Goal: Task Accomplishment & Management: Manage account settings

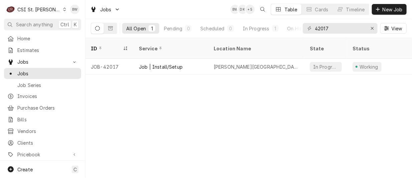
click at [165, 15] on div "Jobs BW DK + 5 Table Cards Timeline New Job" at bounding box center [249, 9] width 327 height 19
drag, startPoint x: 337, startPoint y: 28, endPoint x: 311, endPoint y: 29, distance: 25.8
click at [311, 29] on div "42017" at bounding box center [340, 28] width 75 height 11
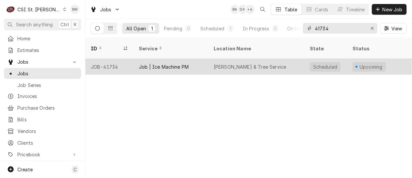
type input "41734"
click at [115, 59] on div "JOB-41734" at bounding box center [110, 67] width 48 height 16
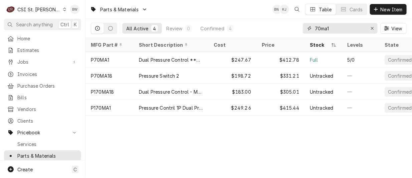
drag, startPoint x: 332, startPoint y: 27, endPoint x: 310, endPoint y: 26, distance: 21.4
click at [310, 26] on div "70ma1" at bounding box center [340, 28] width 75 height 11
click at [213, 17] on div "Parts & Materials BW KJ Table Cards New Item" at bounding box center [249, 9] width 327 height 19
click at [179, 8] on div "Parts & Materials BW KJ Table Cards New Item" at bounding box center [249, 9] width 327 height 19
drag, startPoint x: 346, startPoint y: 26, endPoint x: 314, endPoint y: 27, distance: 31.4
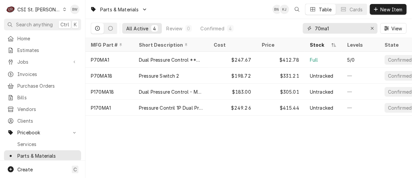
click at [314, 27] on div "70ma1" at bounding box center [340, 28] width 75 height 11
paste input "5613305"
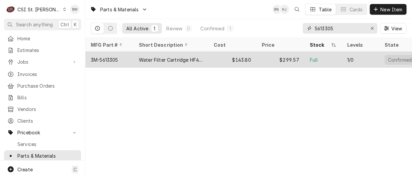
type input "5613305"
click at [191, 59] on div "Water Filter Cartridge HF40-S" at bounding box center [171, 59] width 64 height 7
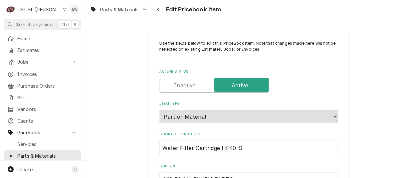
type textarea "x"
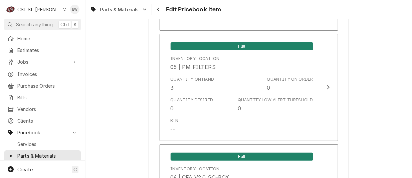
scroll to position [3910, 0]
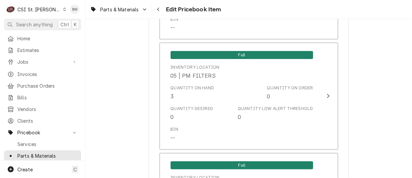
click at [133, 9] on span "Parts & Materials" at bounding box center [119, 9] width 39 height 7
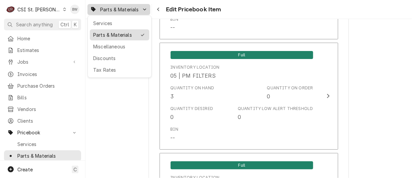
click at [132, 33] on div "Parts & Materials" at bounding box center [114, 34] width 43 height 7
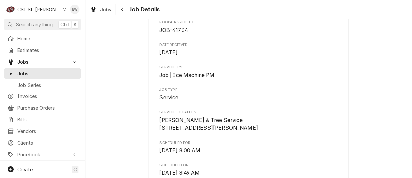
scroll to position [69, 0]
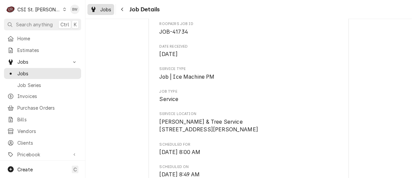
click at [111, 11] on span "Jobs" at bounding box center [105, 9] width 11 height 7
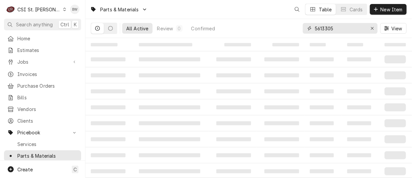
drag, startPoint x: 346, startPoint y: 25, endPoint x: 308, endPoint y: 28, distance: 37.5
click at [308, 28] on div "5613305" at bounding box center [340, 28] width 75 height 11
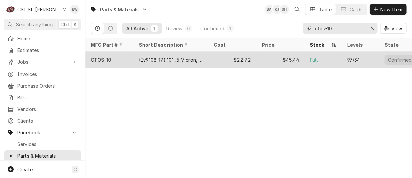
type input "ctos-10"
click at [123, 58] on div "CTOS-10" at bounding box center [110, 60] width 48 height 16
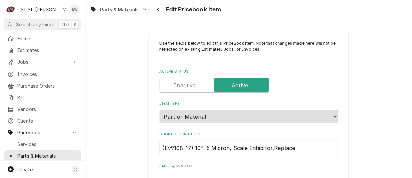
type textarea "x"
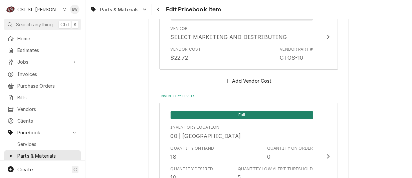
scroll to position [568, 0]
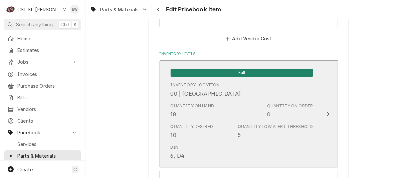
click at [205, 111] on div "Quantity on Hand 18" at bounding box center [193, 110] width 44 height 15
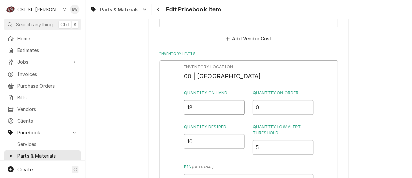
drag, startPoint x: 197, startPoint y: 109, endPoint x: 191, endPoint y: 109, distance: 5.7
click at [191, 109] on input "18" at bounding box center [214, 107] width 61 height 15
type input "17"
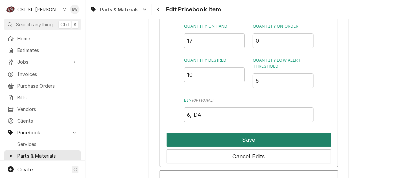
click at [226, 138] on button "Save" at bounding box center [249, 140] width 165 height 14
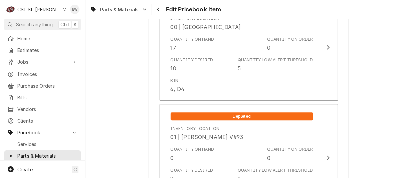
type textarea "x"
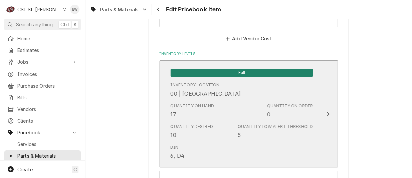
scroll to position [1890, 0]
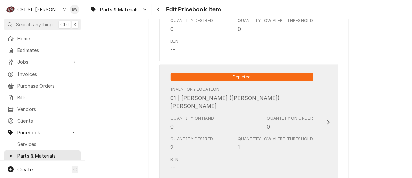
click at [209, 118] on div "Quantity on Hand 0" at bounding box center [193, 123] width 44 height 15
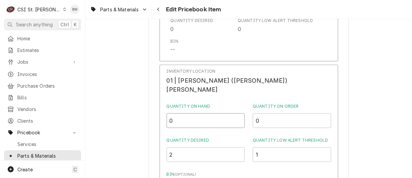
drag, startPoint x: 201, startPoint y: 111, endPoint x: 188, endPoint y: 113, distance: 13.4
click at [188, 114] on input "0" at bounding box center [206, 121] width 79 height 15
type input "1"
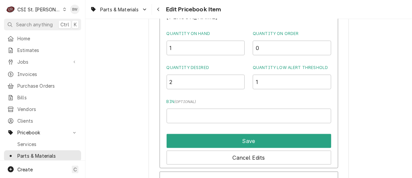
scroll to position [1990, 0]
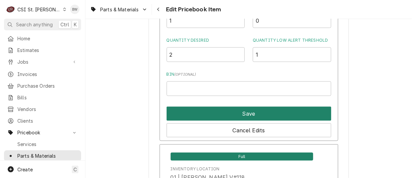
click at [231, 113] on button "Save" at bounding box center [249, 114] width 165 height 14
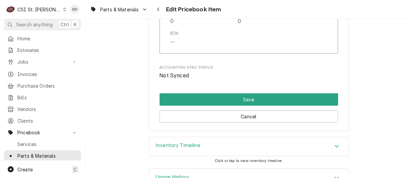
scroll to position [5761, 0]
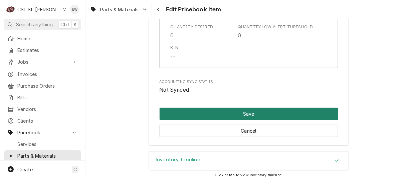
click at [234, 109] on button "Save" at bounding box center [249, 114] width 179 height 12
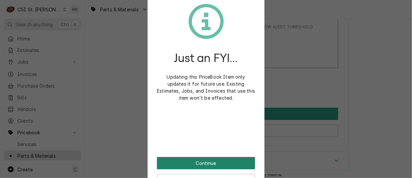
click at [205, 158] on button "Continue" at bounding box center [206, 163] width 98 height 12
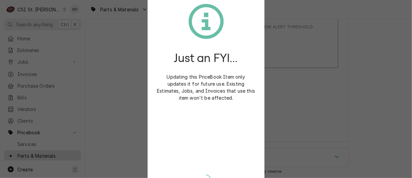
type textarea "x"
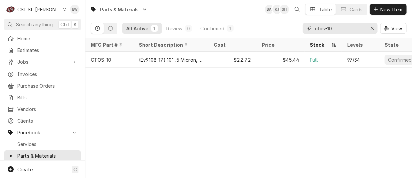
drag, startPoint x: 335, startPoint y: 27, endPoint x: 312, endPoint y: 31, distance: 23.4
click at [312, 31] on div "ctos-10" at bounding box center [340, 28] width 75 height 11
type input "2"
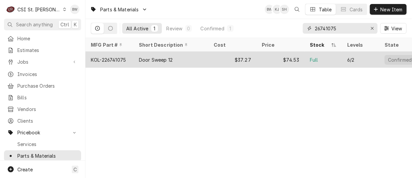
type input "26741075"
click at [117, 54] on div "KOL-226741075" at bounding box center [110, 60] width 48 height 16
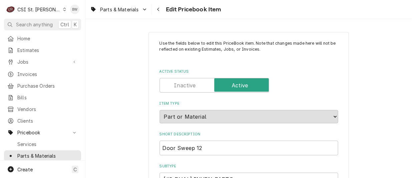
type textarea "x"
click at [246, 12] on div "Parts & Materials Edit Pricebook Item" at bounding box center [249, 9] width 327 height 19
click at [246, 13] on div "Parts & Materials Edit Pricebook Item" at bounding box center [249, 9] width 327 height 19
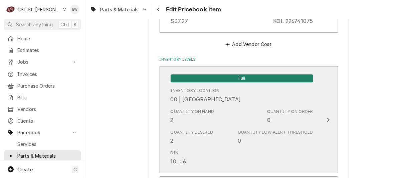
click at [190, 117] on div "Quantity on Hand 2" at bounding box center [193, 116] width 44 height 15
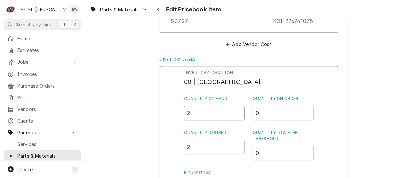
drag, startPoint x: 191, startPoint y: 115, endPoint x: 183, endPoint y: 115, distance: 8.0
click at [183, 115] on div "Inventory Location 00 | STL WAREHOUSE Quantity on Hand 2 Quantity on Order 0 Qu…" at bounding box center [249, 153] width 179 height 174
type input "1"
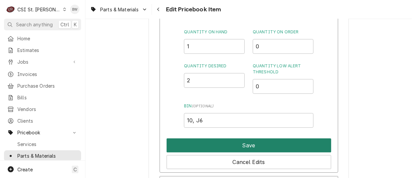
click at [222, 150] on button "Save" at bounding box center [249, 146] width 165 height 14
type textarea "x"
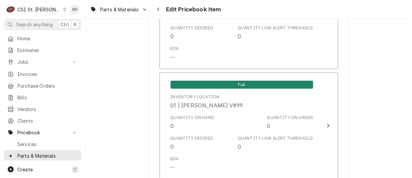
scroll to position [2333, 0]
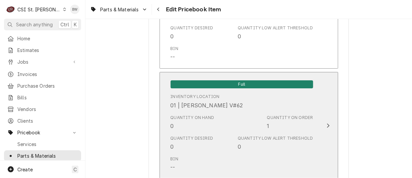
click at [191, 118] on div "Quantity on Hand 0" at bounding box center [193, 122] width 44 height 15
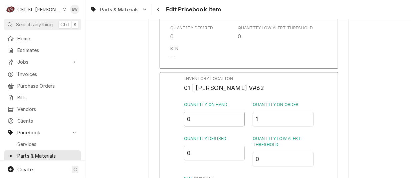
drag, startPoint x: 194, startPoint y: 113, endPoint x: 180, endPoint y: 114, distance: 13.7
click at [180, 114] on div "Inventory Location 01 | RYAN POTTS V#62 Quantity on Hand 0 Quantity on Order 1 …" at bounding box center [249, 159] width 179 height 174
type input "1"
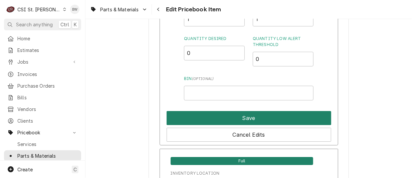
click at [222, 116] on button "Save" at bounding box center [249, 118] width 165 height 14
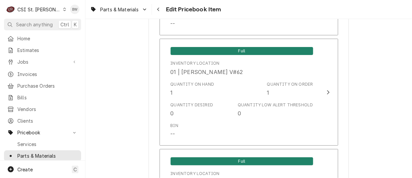
click at [222, 120] on div "Bin --" at bounding box center [242, 130] width 143 height 21
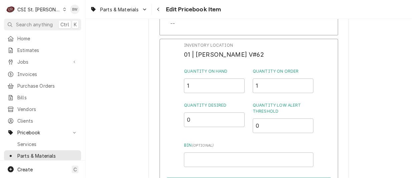
scroll to position [5861, 0]
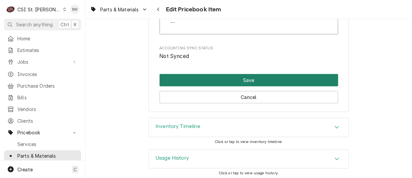
click at [246, 78] on button "Save" at bounding box center [249, 80] width 179 height 12
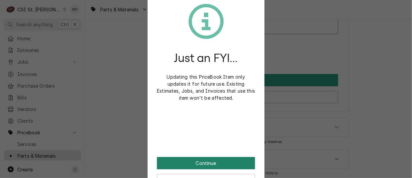
click at [202, 166] on button "Continue" at bounding box center [206, 163] width 98 height 12
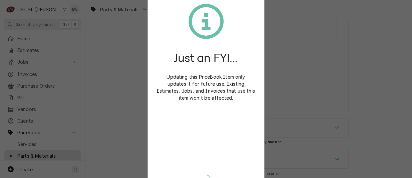
type textarea "x"
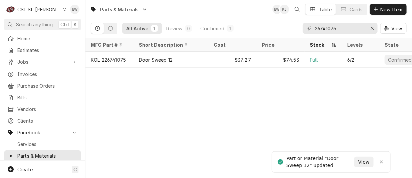
click at [178, 12] on div "Parts & Materials BW KJ Table Cards New Item" at bounding box center [249, 9] width 327 height 19
drag, startPoint x: 350, startPoint y: 27, endPoint x: 289, endPoint y: 30, distance: 60.9
click at [289, 30] on div "All Active 1 Review 0 Confirmed 1 26741075 View" at bounding box center [249, 28] width 316 height 19
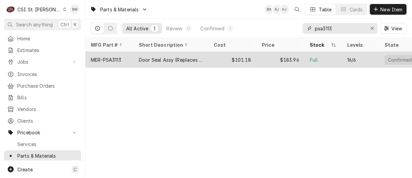
type input "psa3113"
click at [123, 58] on div "MER-PSA3113" at bounding box center [110, 60] width 48 height 16
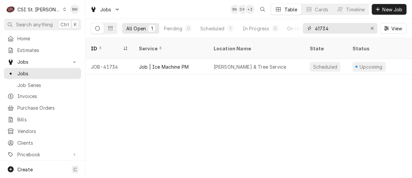
drag, startPoint x: 333, startPoint y: 30, endPoint x: 310, endPoint y: 28, distance: 22.8
click at [310, 28] on div "41734" at bounding box center [340, 28] width 75 height 11
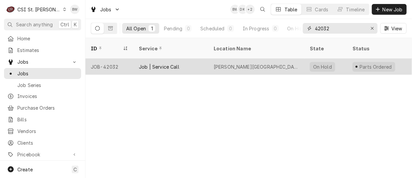
type input "42032"
click at [108, 59] on div "JOB-42032" at bounding box center [110, 67] width 48 height 16
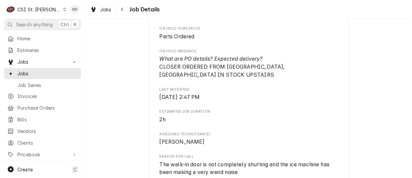
scroll to position [368, 0]
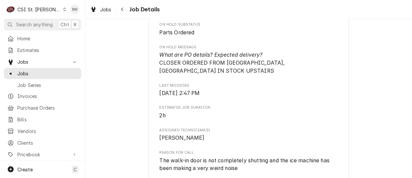
click at [160, 69] on span "What are PO details? Expected delivery? CLOSER ORDERED FROM PARTSTOWN, SWEEP IN…" at bounding box center [223, 63] width 127 height 22
click at [201, 66] on span "What are PO details? Expected delivery? CLOSER ORDERED FROM PARTSTOWN, SWEEP IN…" at bounding box center [249, 63] width 179 height 24
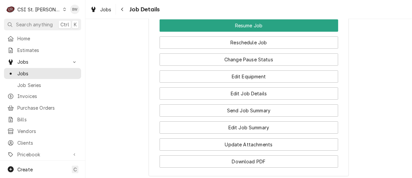
scroll to position [802, 0]
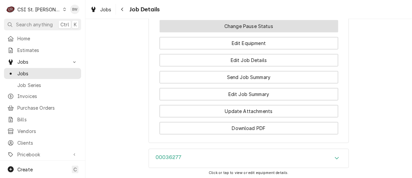
click at [215, 30] on button "Change Pause Status" at bounding box center [249, 26] width 179 height 12
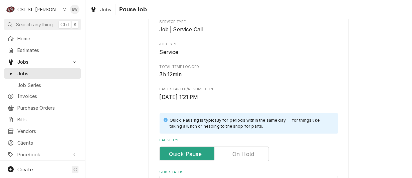
scroll to position [134, 0]
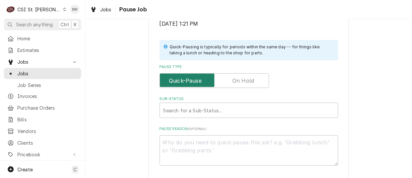
click at [223, 77] on input "Pause Type" at bounding box center [215, 81] width 104 height 15
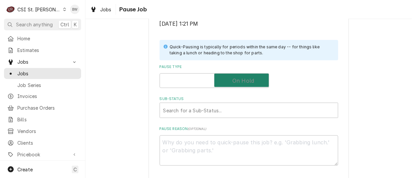
checkbox input "true"
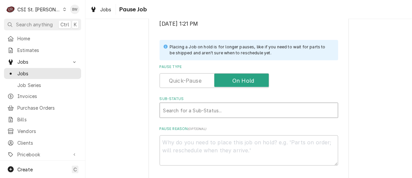
click at [190, 107] on div "Sub-Status" at bounding box center [248, 111] width 171 height 12
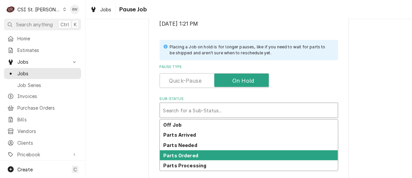
click at [179, 153] on strong "Parts Ordered" at bounding box center [180, 156] width 35 height 6
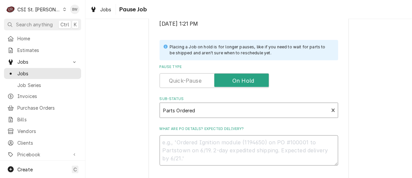
click at [166, 140] on textarea "What are PO details? Expected delivery?" at bounding box center [249, 151] width 179 height 30
type textarea "x"
type textarea "D"
type textarea "x"
type textarea "Do"
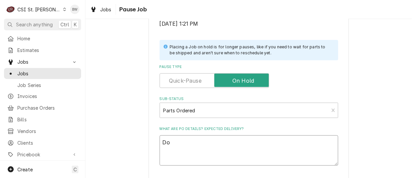
type textarea "x"
type textarea "Doo"
type textarea "x"
type textarea "Door"
type textarea "x"
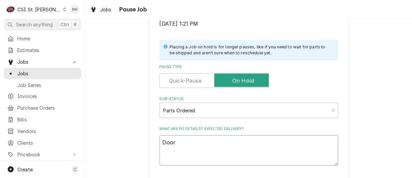
type textarea "Door"
type textarea "x"
type textarea "Door s"
type textarea "x"
type textarea "Door sw"
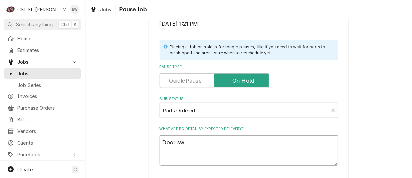
type textarea "x"
type textarea "Door swe"
type textarea "x"
type textarea "Door swee"
type textarea "x"
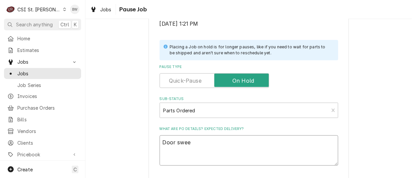
type textarea "Door sweep"
type textarea "x"
type textarea "Door sweep2"
type textarea "x"
type textarea "Door sweep22"
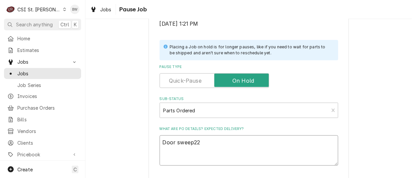
type textarea "x"
type textarea "Door sweep226"
type textarea "x"
type textarea "Door sweep2267"
type textarea "x"
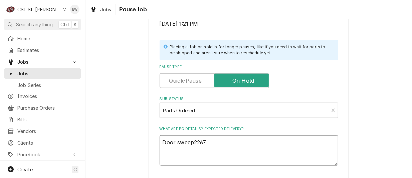
type textarea "Door sweep22674"
type textarea "x"
type textarea "Door sweep226741"
type textarea "x"
type textarea "Door sweep2267410"
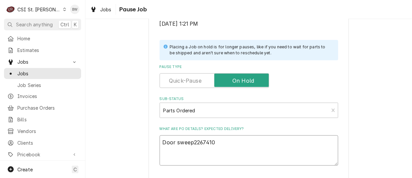
type textarea "x"
type textarea "Door sweep22674107"
type textarea "x"
type textarea "Door sweep226741075"
type textarea "x"
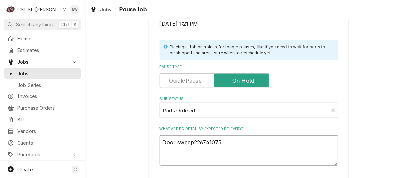
type textarea "Door sweep226741075"
type textarea "x"
type textarea "Door sweep226741075 f"
type textarea "x"
type textarea "Door sweep226741075 fr"
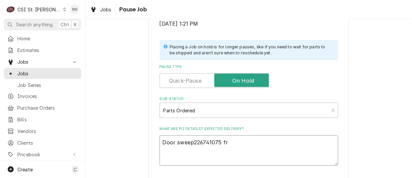
type textarea "x"
type textarea "Door sweep226741075 fro"
type textarea "x"
type textarea "Door sweep226741075 from"
type textarea "x"
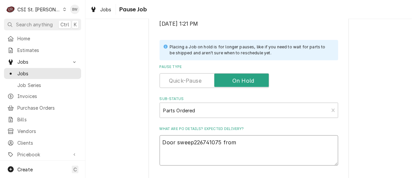
type textarea "Door sweep226741075 from s"
type textarea "x"
type textarea "Door sweep226741075 from st"
type textarea "x"
type textarea "Door sweep226741075 from sto"
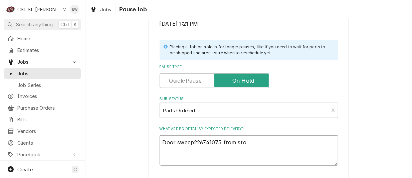
type textarea "x"
type textarea "Door sweep226741075 from stoc"
type textarea "x"
type textarea "Door sweep226741075 from stock"
type textarea "x"
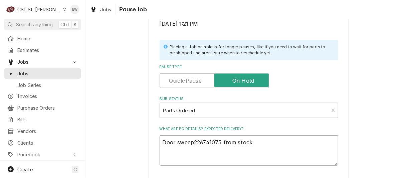
type textarea "Door sweep226741075 from stock"
type textarea "x"
type textarea "Door sweep226741075 from stock o"
type textarea "x"
type textarea "Door sweep226741075 from stock on"
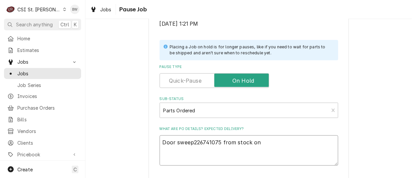
type textarea "x"
type textarea "Door sweep226741075 from stock on"
type textarea "x"
type textarea "Door sweep226741075 from stock on R"
type textarea "x"
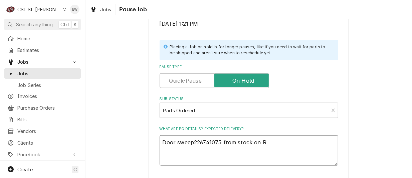
type textarea "Door sweep226741075 from stock on Ry"
type textarea "x"
type textarea "Door sweep226741075 from stock on Rya"
type textarea "x"
type textarea "Door sweep226741075 from stock on Ryan"
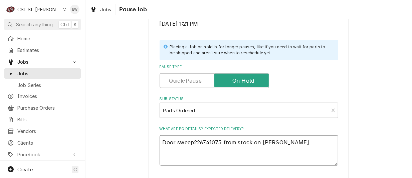
type textarea "x"
type textarea "Door sweep226741075 from stock on Ryan"
type textarea "x"
type textarea "Door sweep226741075 from stock on Ryan P"
type textarea "x"
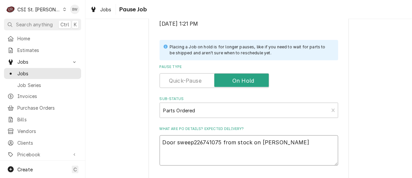
type textarea "Door sweep226741075 from stock on Ryan P"
type textarea "x"
type textarea "Door sweep226741075 from stock on Ryan P s"
type textarea "x"
type textarea "Door sweep226741075 from stock on Ryan P sh"
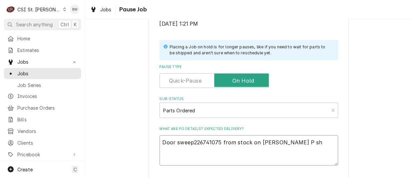
type textarea "x"
type textarea "Door sweep226741075 from stock on Ryan P she"
type textarea "x"
type textarea "Door sweep226741075 from stock on Ryan P shel"
type textarea "x"
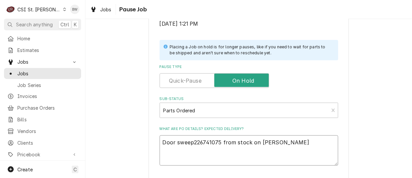
type textarea "Door sweep226741075 from stock on Ryan P shelf"
type textarea "x"
type textarea "Door sweep226741075 from stock on Ryan P shelf."
type textarea "x"
type textarea "Door sweep226741075 from stock on Ryan P shelf."
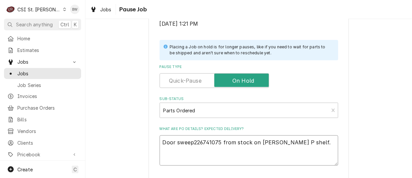
type textarea "x"
type textarea "Door sweep226741075 from stock on Ryan P shelf."
type textarea "x"
type textarea "Door sweep226741075 from stock on Ryan P shelf. D"
type textarea "x"
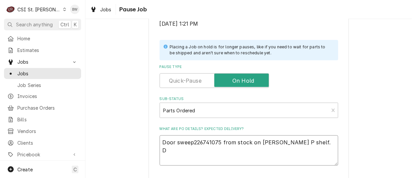
type textarea "Door sweep226741075 from stock on Ryan P shelf. Do"
type textarea "x"
type textarea "Door sweep226741075 from stock on Ryan P shelf. Doo"
type textarea "x"
type textarea "Door sweep226741075 from stock on Ryan P shelf. Door"
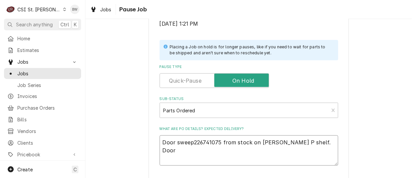
type textarea "x"
type textarea "Door sweep226741075 from stock on Ryan P shelf. Door"
type textarea "x"
type textarea "Door sweep226741075 from stock on Ryan P shelf. Door c"
type textarea "x"
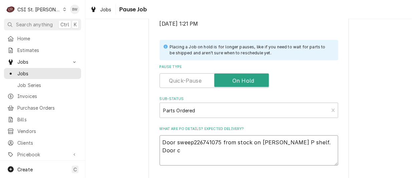
type textarea "Door sweep226741075 from stock on Ryan P shelf. Door cl"
type textarea "x"
type textarea "Door sweep226741075 from stock on Ryan P shelf. Door clos"
type textarea "x"
type textarea "Door sweep226741075 from stock on Ryan P shelf. Door close"
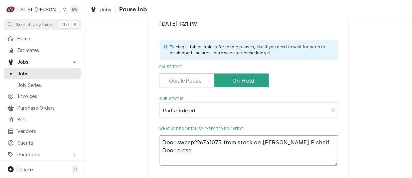
type textarea "x"
type textarea "Door sweep226741075 from stock on Ryan P shelf. Door closer"
type textarea "x"
type textarea "Door sweep226741075 from stock on Ryan P shelf. Door closer"
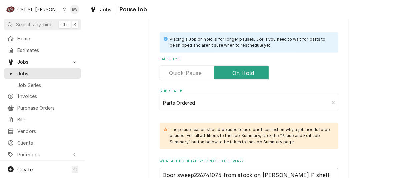
type textarea "x"
type textarea "Door sweep226741075 from stock on Ryan P shelf. Door closer 5"
type textarea "x"
type textarea "Door sweep226741075 from stock on Ryan P shelf. Door closer 50"
type textarea "x"
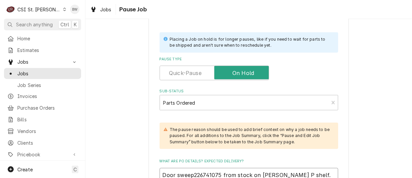
type textarea "Door sweep226741075 from stock on Ryan P shelf. Door closer 500"
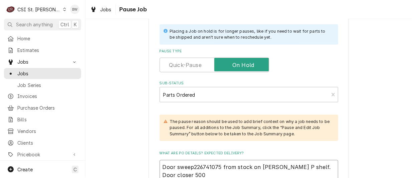
type textarea "x"
type textarea "Door sweep226741075 from stock on Ryan P shelf. Door closer 5000"
type textarea "x"
type textarea "Door sweep226741075 from stock on Ryan P shelf. Door closer 50000"
type textarea "x"
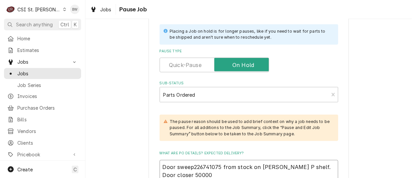
type textarea "Door sweep226741075 from stock on Ryan P shelf. Door closer 500000"
type textarea "x"
type textarea "Door sweep226741075 from stock on Ryan P shelf. Door closer 5000002"
type textarea "x"
type textarea "Door sweep226741075 from stock on Ryan P shelf. Door closer 50000024"
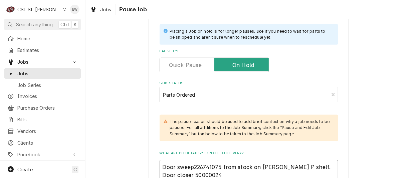
type textarea "x"
type textarea "Door sweep226741075 from stock on Ryan P shelf. Door closer 500000242"
type textarea "x"
type textarea "Door sweep226741075 from stock on Ryan P shelf. Door closer 5000002424"
type textarea "x"
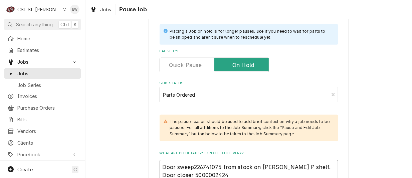
type textarea "Door sweep226741075 from stock on Ryan P shelf. Door closer 5000002424"
type textarea "x"
type textarea "Door sweep226741075 from stock on Ryan P shelf. Door closer 5000002424 o"
type textarea "x"
type textarea "Door sweep226741075 from stock on Ryan P shelf. Door closer 5000002424 or"
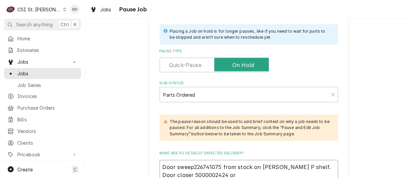
type textarea "x"
type textarea "Door sweep226741075 from stock on Ryan P shelf. Door closer 5000002424 ord"
type textarea "x"
type textarea "Door sweep226741075 from stock on Ryan P shelf. Door closer 5000002424 ord"
type textarea "x"
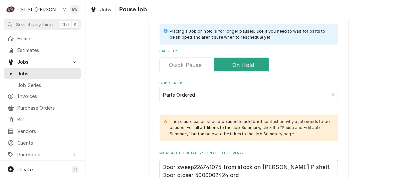
type textarea "Door sweep226741075 from stock on Ryan P shelf. Door closer 5000002424 ord f"
type textarea "x"
type textarea "Door sweep226741075 from stock on Ryan P shelf. Door closer 5000002424 ord fo"
type textarea "x"
type textarea "Door sweep226741075 from stock on Ryan P shelf. Door closer 5000002424 ord for"
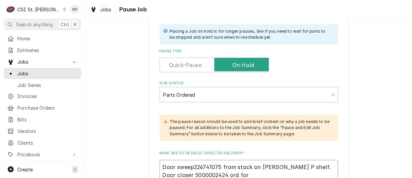
type textarea "x"
type textarea "Door sweep226741075 from stock on Ryan P shelf. Door closer 5000002424 ord form"
type textarea "x"
type textarea "Door sweep226741075 from stock on Ryan P shelf. Door closer 5000002424 ord form"
type textarea "x"
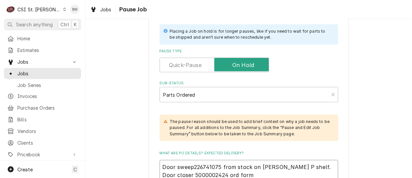
type textarea "Door sweep226741075 from stock on Ryan P shelf. Door closer 5000002424 ord form…"
type textarea "x"
type textarea "Door sweep226741075 from stock on Ryan P shelf. Door closer 5000002424 ord form…"
type textarea "x"
type textarea "Door sweep226741075 from stock on Ryan P shelf. Door closer 5000002424 ord form…"
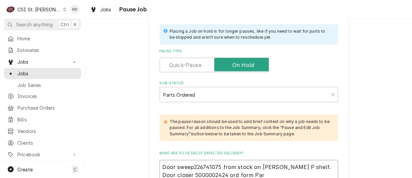
type textarea "x"
type textarea "Door sweep226741075 from stock on Ryan P shelf. Door closer 5000002424 ord form…"
type textarea "x"
type textarea "Door sweep226741075 from stock on Ryan P shelf. Door closer 5000002424 ord form…"
type textarea "x"
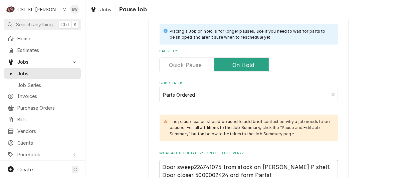
type textarea "Door sweep226741075 from stock on Ryan P shelf. Door closer 5000002424 ord form…"
type textarea "x"
type textarea "Door sweep226741075 from stock on Ryan P shelf. Door closer 5000002424 ord form…"
type textarea "x"
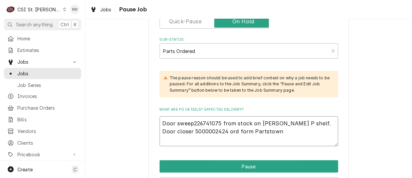
scroll to position [236, 0]
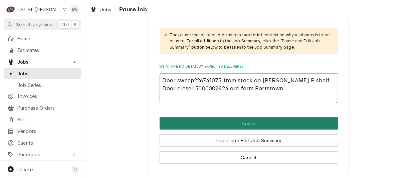
type textarea "Door sweep226741075 from stock on Ryan P shelf. Door closer 5000002424 ord form…"
click at [211, 126] on button "Pause" at bounding box center [249, 124] width 179 height 12
type textarea "x"
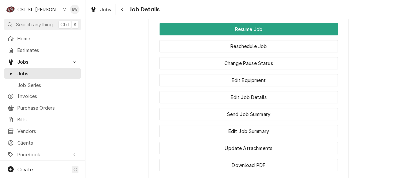
scroll to position [804, 0]
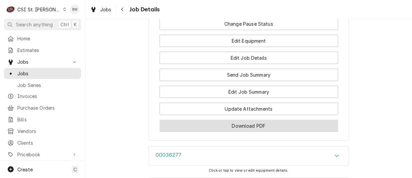
click at [221, 131] on button "Download PDF" at bounding box center [249, 126] width 179 height 12
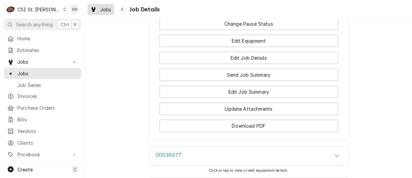
click at [111, 8] on span "Jobs" at bounding box center [105, 9] width 11 height 7
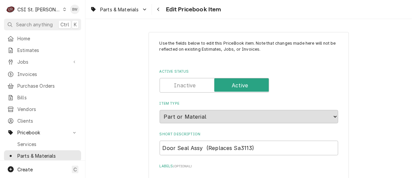
type textarea "x"
click at [238, 10] on div "Parts & Materials Edit Pricebook Item" at bounding box center [249, 9] width 327 height 19
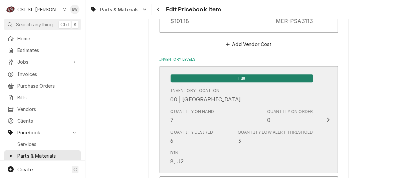
click at [179, 123] on div "Quantity on Hand 7" at bounding box center [193, 116] width 44 height 15
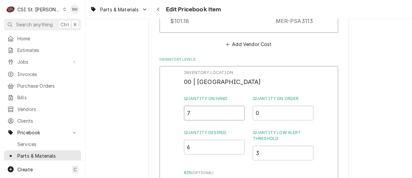
drag, startPoint x: 194, startPoint y: 116, endPoint x: 186, endPoint y: 115, distance: 8.1
click at [186, 115] on input "7" at bounding box center [214, 113] width 61 height 15
type input "6"
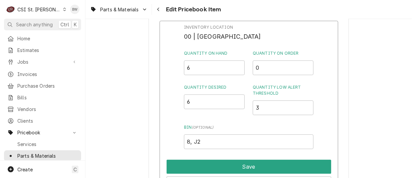
scroll to position [629, 0]
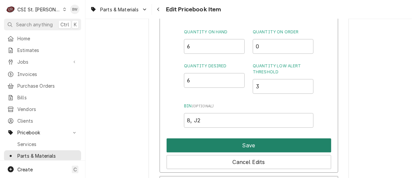
click at [228, 140] on button "Save" at bounding box center [249, 146] width 165 height 14
type textarea "x"
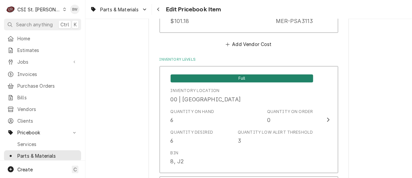
scroll to position [784, 0]
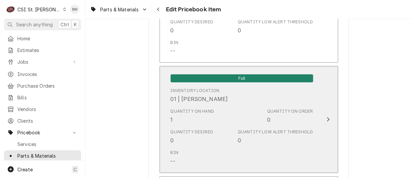
click at [180, 115] on div "Quantity on Hand 1" at bounding box center [193, 116] width 44 height 15
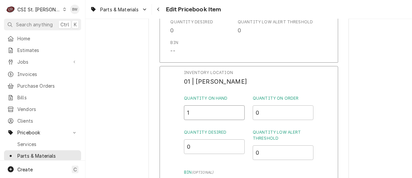
click at [186, 114] on input "1" at bounding box center [214, 113] width 61 height 15
type input "2"
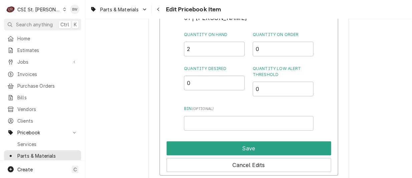
scroll to position [851, 0]
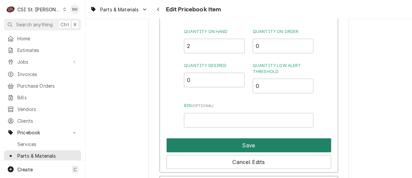
click at [233, 141] on button "Save" at bounding box center [249, 146] width 165 height 14
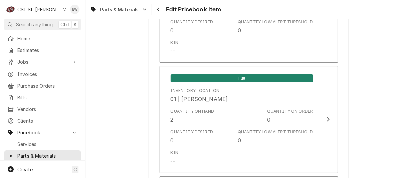
scroll to position [5794, 0]
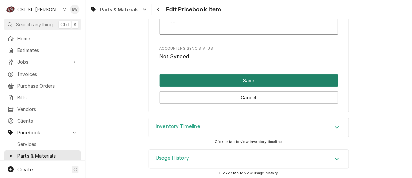
click at [231, 79] on button "Save" at bounding box center [249, 81] width 179 height 12
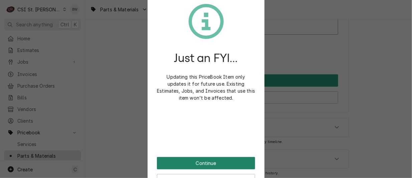
click at [201, 165] on button "Continue" at bounding box center [206, 163] width 98 height 12
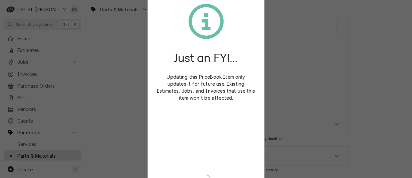
scroll to position [5790, 0]
type textarea "x"
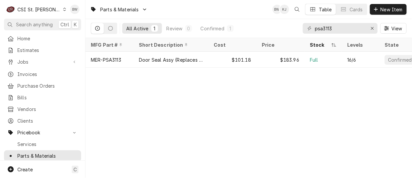
click at [171, 9] on div "Parts & Materials BW KJ Table Cards New Item" at bounding box center [249, 9] width 327 height 19
drag, startPoint x: 337, startPoint y: 32, endPoint x: 302, endPoint y: 31, distance: 34.4
click at [302, 31] on div "All Active 1 Review 0 Confirmed 1 psa3113 View" at bounding box center [249, 28] width 316 height 19
paste input "020009104"
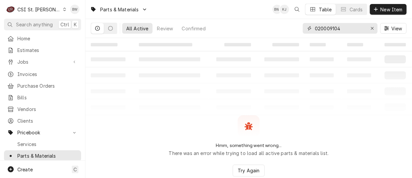
type input "020009104"
click at [153, 39] on td "‌" at bounding box center [171, 44] width 75 height 13
click at [63, 10] on icon "Dynamic Content Wrapper" at bounding box center [64, 9] width 3 height 3
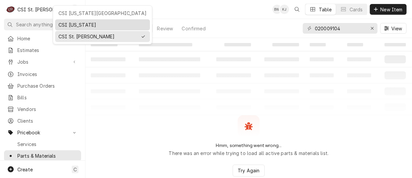
click at [58, 23] on div "CSI [US_STATE]" at bounding box center [102, 25] width 92 height 8
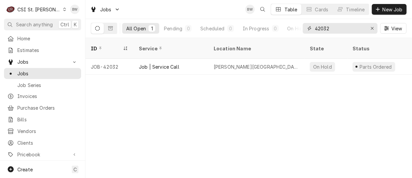
drag, startPoint x: 332, startPoint y: 28, endPoint x: 309, endPoint y: 26, distance: 22.1
click at [310, 26] on div "42032" at bounding box center [340, 28] width 75 height 11
type input "41868"
click at [63, 9] on icon "Dynamic Content Wrapper" at bounding box center [64, 9] width 3 height 3
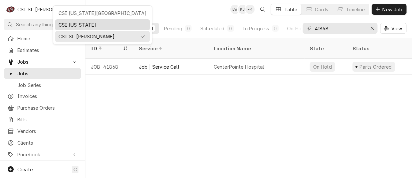
click at [68, 25] on div "CSI [US_STATE]" at bounding box center [102, 24] width 88 height 7
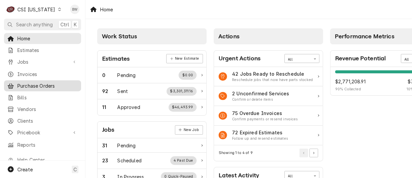
click at [29, 83] on span "Purchase Orders" at bounding box center [47, 86] width 60 height 7
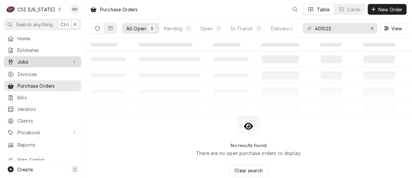
click at [25, 62] on span "Jobs" at bounding box center [42, 61] width 50 height 7
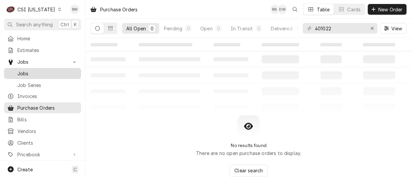
click at [25, 70] on span "Jobs" at bounding box center [47, 73] width 60 height 7
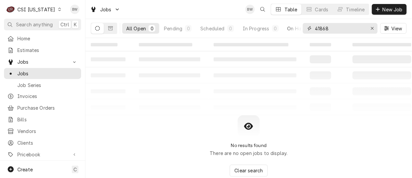
drag, startPoint x: 330, startPoint y: 31, endPoint x: 298, endPoint y: 27, distance: 32.0
click at [298, 27] on div "All Open 0 Pending 0 Scheduled 0 In Progress 0 On Hold 0 Completed 0 41868 View" at bounding box center [249, 28] width 316 height 19
click at [330, 29] on input "104660" at bounding box center [340, 28] width 50 height 11
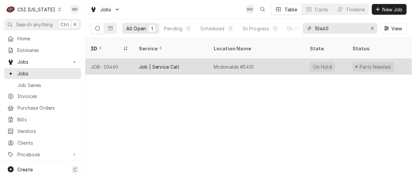
type input "10460"
click at [111, 59] on div "JOB-10460" at bounding box center [110, 67] width 48 height 16
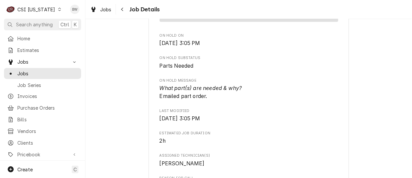
scroll to position [368, 0]
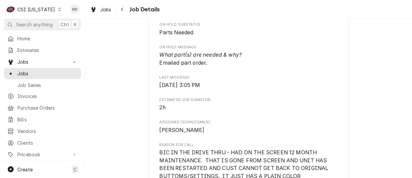
click at [58, 10] on icon "Dynamic Content Wrapper" at bounding box center [59, 9] width 3 height 3
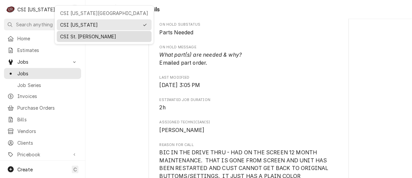
click at [77, 38] on div "CSI St. Louis" at bounding box center [104, 36] width 88 height 7
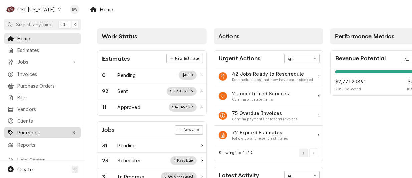
click at [35, 129] on span "Pricebook" at bounding box center [42, 132] width 50 height 7
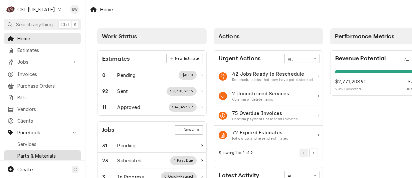
click at [34, 153] on span "Parts & Materials" at bounding box center [47, 156] width 60 height 7
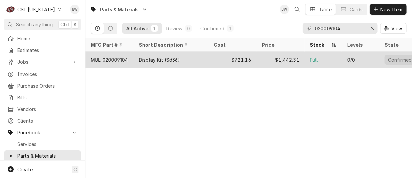
click at [119, 57] on div "MUL-020009104" at bounding box center [109, 59] width 37 height 7
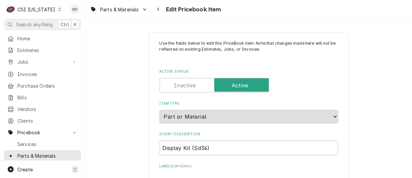
type textarea "x"
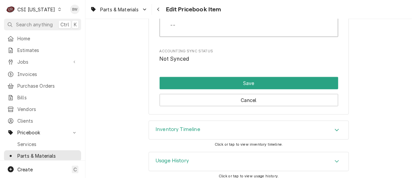
scroll to position [2031, 0]
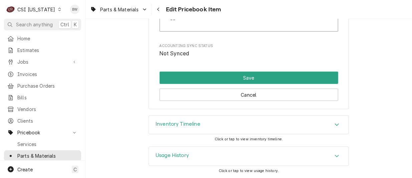
click at [191, 124] on h3 "Inventory Timeline" at bounding box center [178, 124] width 45 height 6
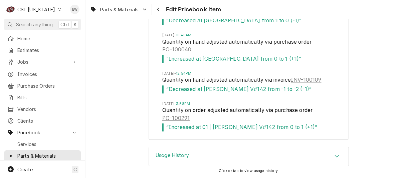
scroll to position [2255, 0]
click at [58, 9] on icon "Dynamic Content Wrapper" at bounding box center [59, 9] width 3 height 3
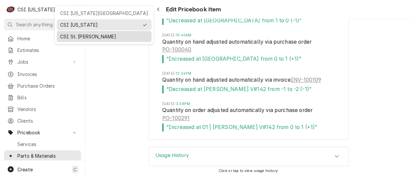
click at [66, 33] on div "CSI St. [PERSON_NAME]" at bounding box center [104, 36] width 88 height 7
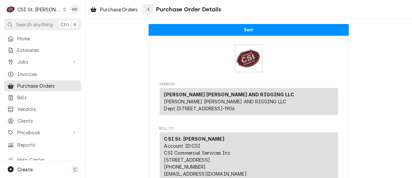
click at [151, 9] on div "Navigate back" at bounding box center [148, 9] width 7 height 7
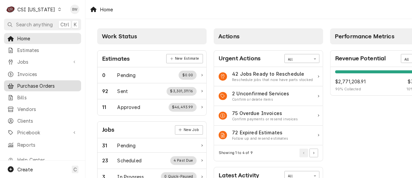
click at [31, 83] on span "Purchase Orders" at bounding box center [47, 86] width 60 height 7
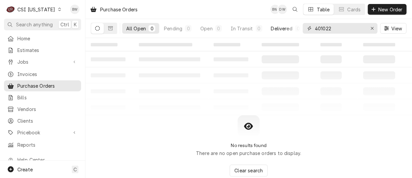
drag, startPoint x: 339, startPoint y: 29, endPoint x: 300, endPoint y: 27, distance: 38.8
click at [300, 27] on div "All Open 0 Pending 0 Open 0 In Transit 0 Delivered 0 Stocked 0 401022 View" at bounding box center [249, 28] width 316 height 19
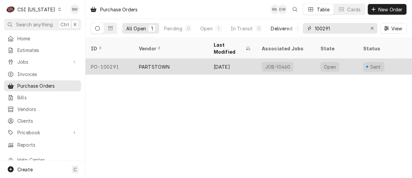
type input "100291"
click at [115, 59] on div "PO-100291" at bounding box center [110, 67] width 48 height 16
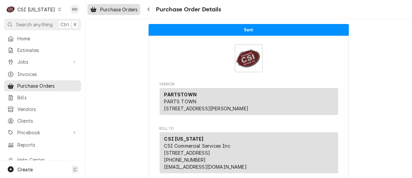
click at [134, 10] on span "Purchase Orders" at bounding box center [118, 9] width 37 height 7
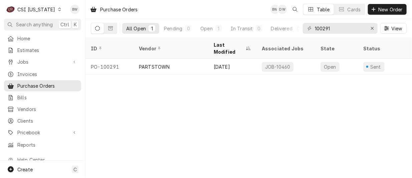
click at [57, 11] on div "Dynamic Content Wrapper" at bounding box center [59, 9] width 5 height 5
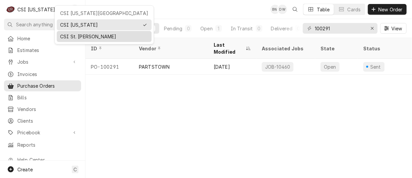
click at [69, 35] on div "CSI St. [PERSON_NAME]" at bounding box center [104, 36] width 88 height 7
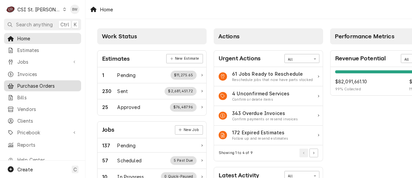
click at [42, 83] on span "Purchase Orders" at bounding box center [47, 86] width 60 height 7
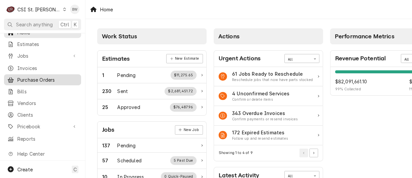
scroll to position [13, 0]
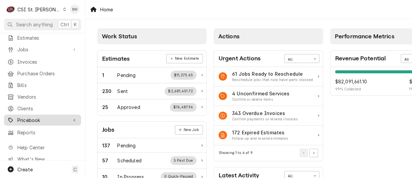
click at [41, 116] on div "Pricebook" at bounding box center [42, 120] width 75 height 8
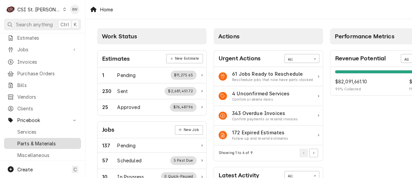
click at [37, 140] on span "Parts & Materials" at bounding box center [47, 143] width 60 height 7
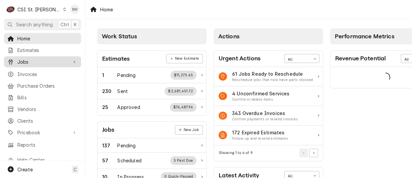
click at [43, 65] on link "Jobs" at bounding box center [42, 61] width 77 height 11
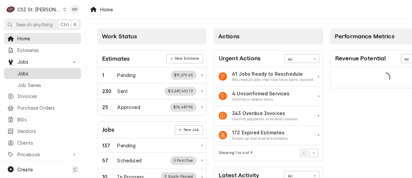
click at [42, 71] on span "Jobs" at bounding box center [47, 73] width 60 height 7
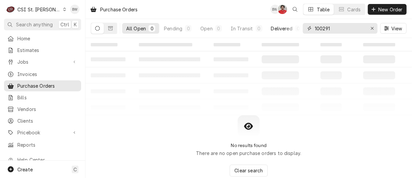
drag, startPoint x: 335, startPoint y: 28, endPoint x: 294, endPoint y: 26, distance: 41.1
click at [294, 26] on div "All Open 0 Pending 0 Open 0 In Transit 0 Delivered 0 Stocked 0 100291 View" at bounding box center [249, 28] width 316 height 19
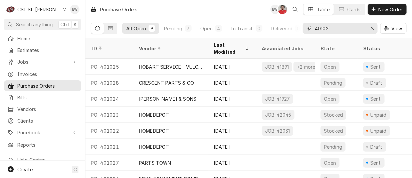
click at [324, 31] on input "40102" at bounding box center [340, 28] width 50 height 11
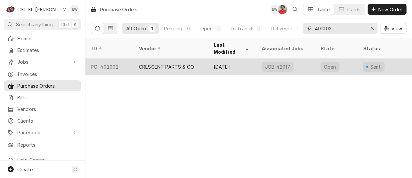
type input "401002"
click at [134, 59] on div "CRESCENT PARTS & CO" at bounding box center [171, 67] width 75 height 16
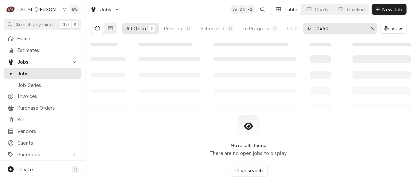
drag, startPoint x: 342, startPoint y: 29, endPoint x: 313, endPoint y: 27, distance: 29.1
click at [313, 27] on div "10460" at bounding box center [340, 28] width 75 height 11
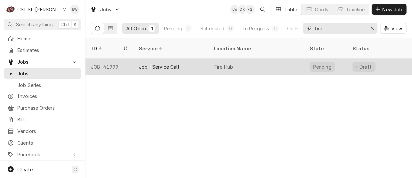
type input "tire"
click at [125, 59] on div "JOB-41999" at bounding box center [110, 67] width 48 height 16
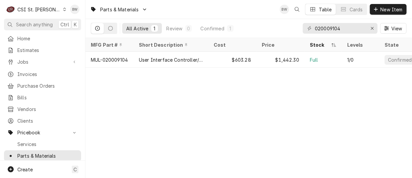
click at [159, 9] on div "Parts & Materials BW Table Cards New Item" at bounding box center [249, 9] width 327 height 19
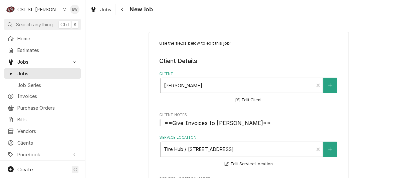
type textarea "x"
click at [123, 10] on icon "Navigate back" at bounding box center [122, 9] width 3 height 5
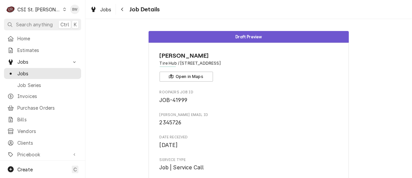
click at [181, 141] on div "Date Received Aug 11, 2025" at bounding box center [249, 142] width 179 height 14
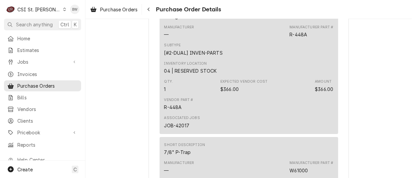
scroll to position [735, 0]
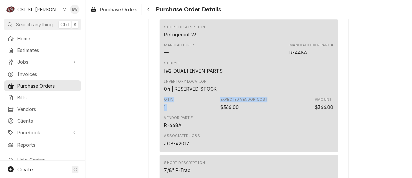
drag, startPoint x: 283, startPoint y: 102, endPoint x: 282, endPoint y: 117, distance: 14.4
click at [282, 117] on div "Short Description Refrigerant 23 Manufacturer — Manufacturer Part # R-448A Subt…" at bounding box center [249, 85] width 179 height 133
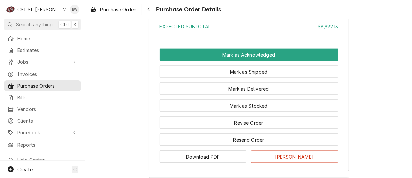
scroll to position [1235, 0]
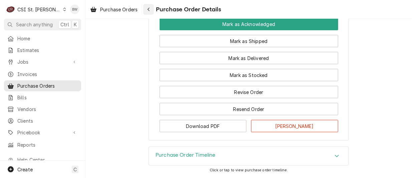
click at [150, 11] on icon "Navigate back" at bounding box center [148, 9] width 3 height 5
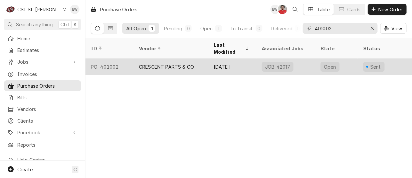
click at [152, 59] on div "CRESCENT PARTS & CO" at bounding box center [171, 67] width 75 height 16
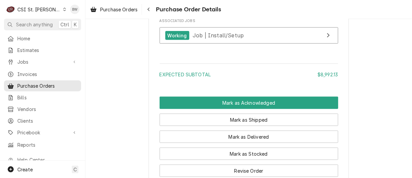
scroll to position [1101, 0]
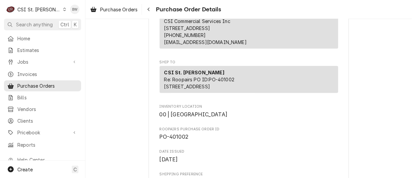
scroll to position [0, 0]
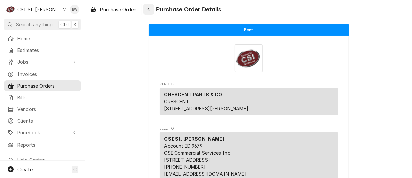
click at [149, 11] on icon "Navigate back" at bounding box center [148, 9] width 3 height 5
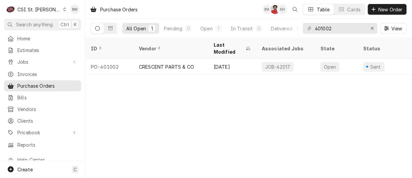
click at [178, 110] on div "Purchase Orders BW NF SH Table Cards New Order All Open 1 Pending 0 Open 1 In T…" at bounding box center [249, 89] width 327 height 178
